Goal: Check status: Check status

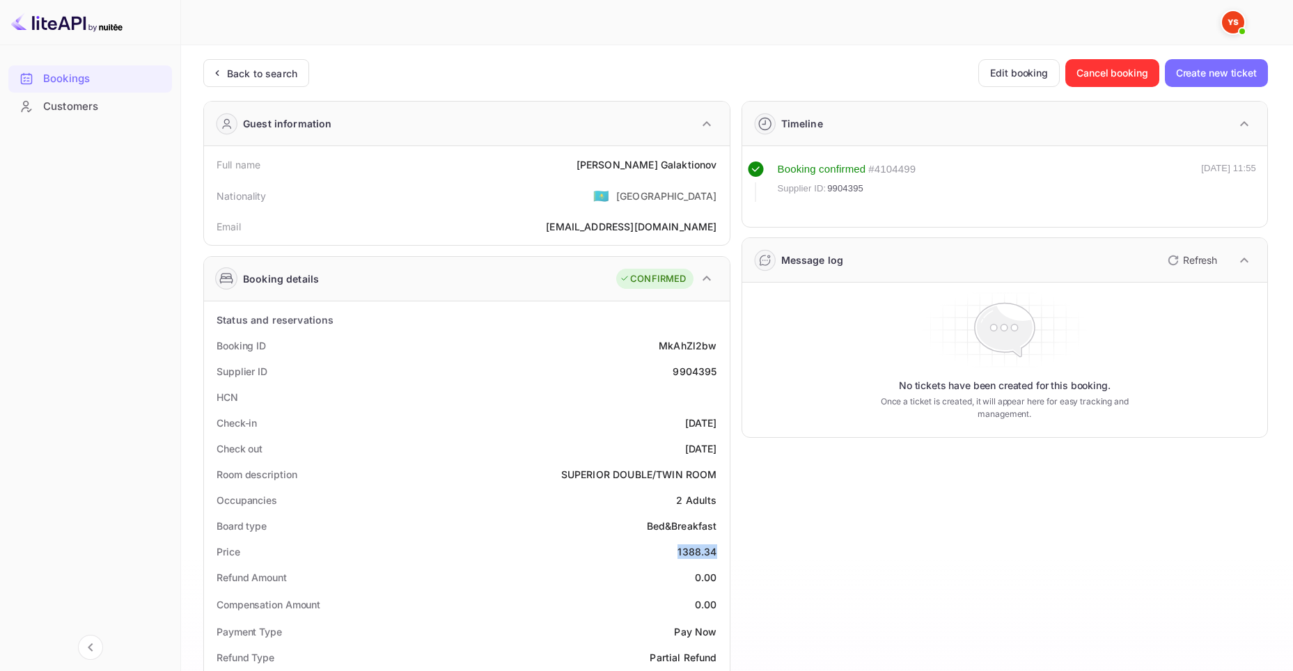
click at [79, 72] on div "Bookings" at bounding box center [104, 79] width 122 height 16
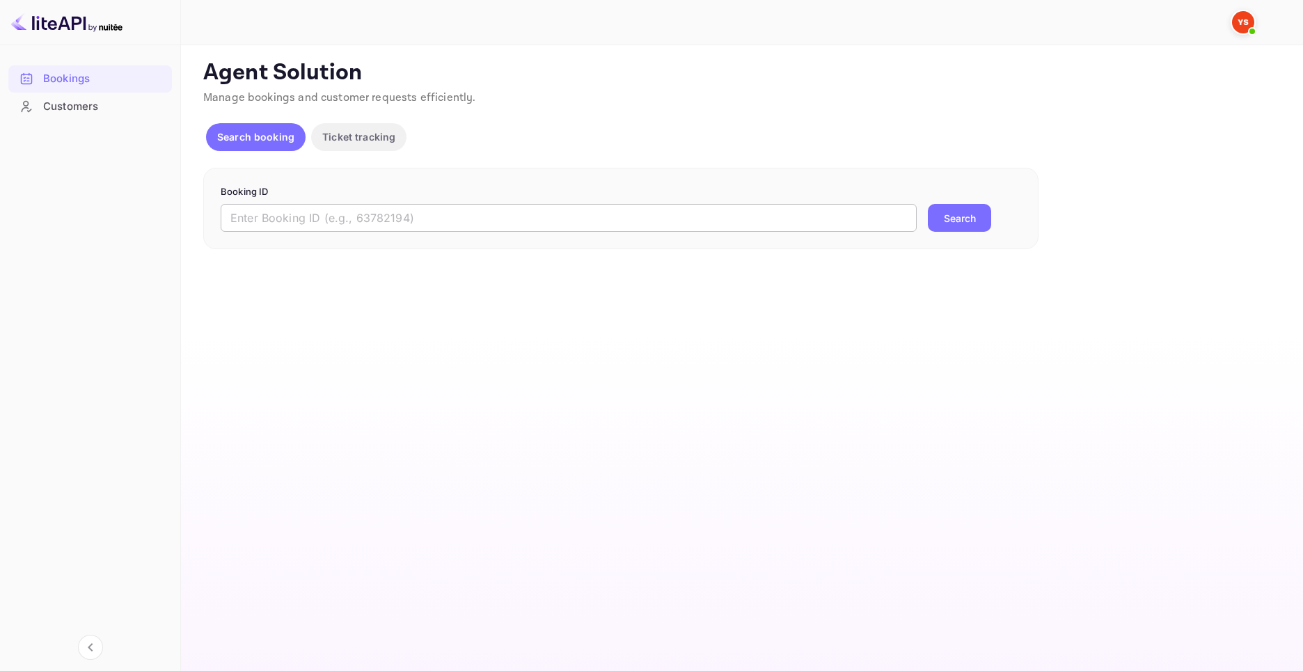
click at [747, 216] on input "text" at bounding box center [569, 218] width 696 height 28
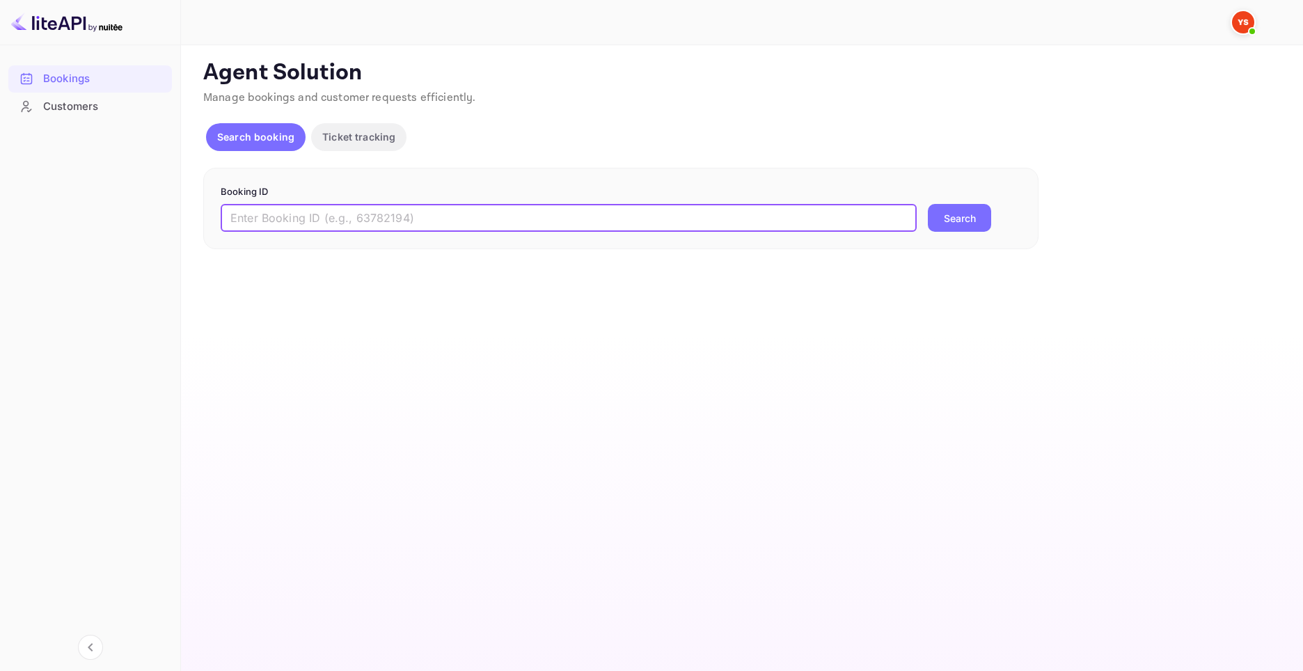
paste input "9388125"
type input "9388125"
click at [935, 219] on button "Search" at bounding box center [959, 218] width 63 height 28
